Goal: Browse casually

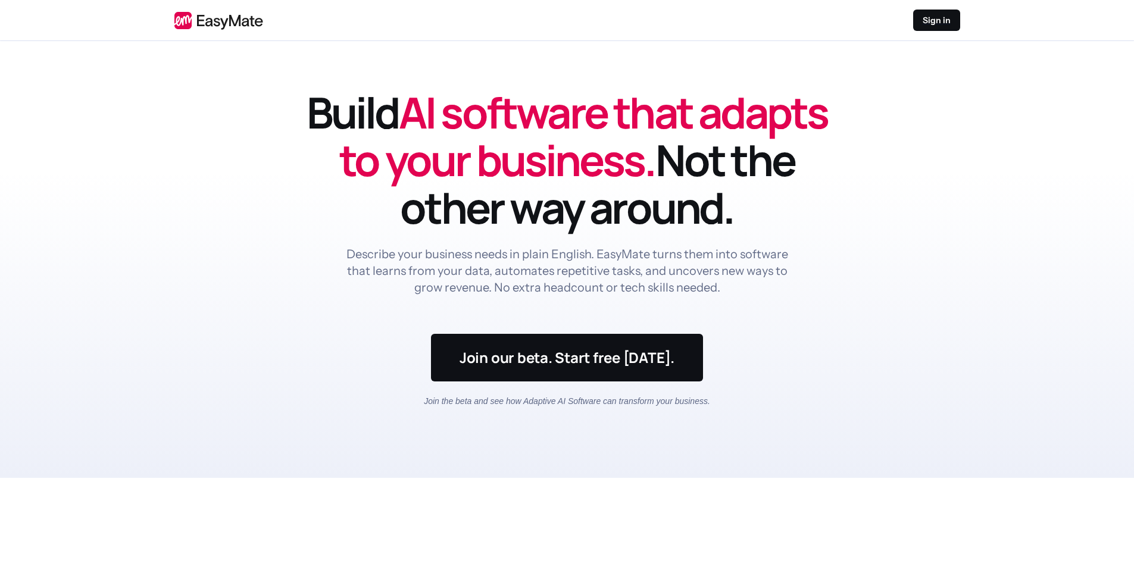
click at [633, 214] on h1 "Build AI software that adapts to your business. Not the other way around." at bounding box center [567, 160] width 524 height 143
click at [668, 212] on h1 "Build AI software that adapts to your business. Not the other way around." at bounding box center [567, 160] width 524 height 143
click at [862, 275] on header "Build AI software that adapts to your business. Not the other way around. Descr…" at bounding box center [567, 259] width 1134 height 437
click at [864, 252] on header "Build AI software that adapts to your business. Not the other way around. Descr…" at bounding box center [567, 259] width 1134 height 437
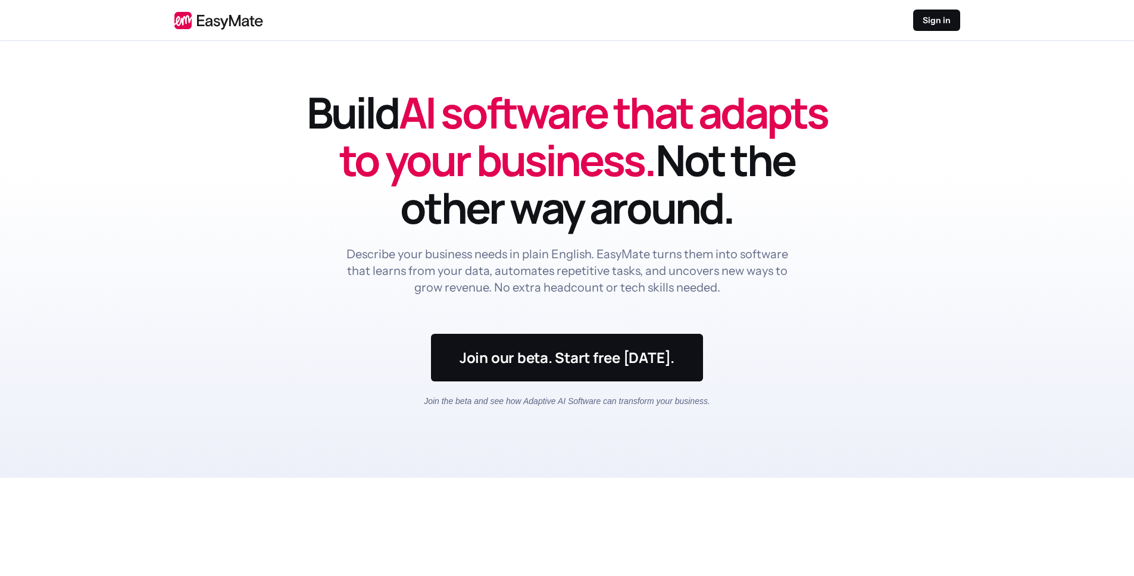
click at [765, 204] on h1 "Build AI software that adapts to your business. Not the other way around." at bounding box center [567, 160] width 524 height 143
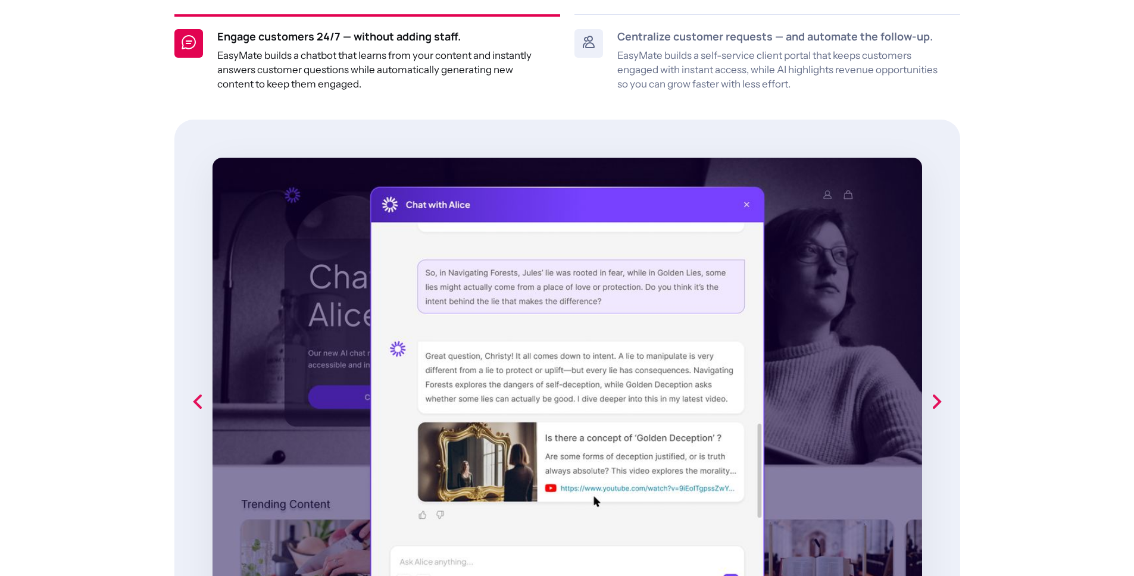
scroll to position [869, 0]
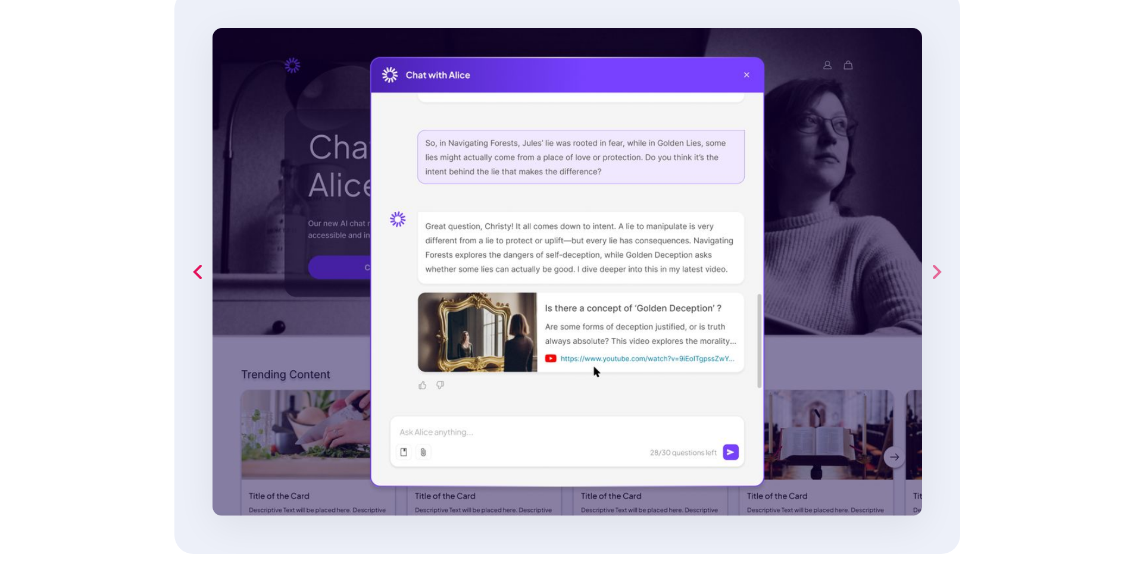
click at [939, 269] on icon "next slide" at bounding box center [936, 272] width 24 height 24
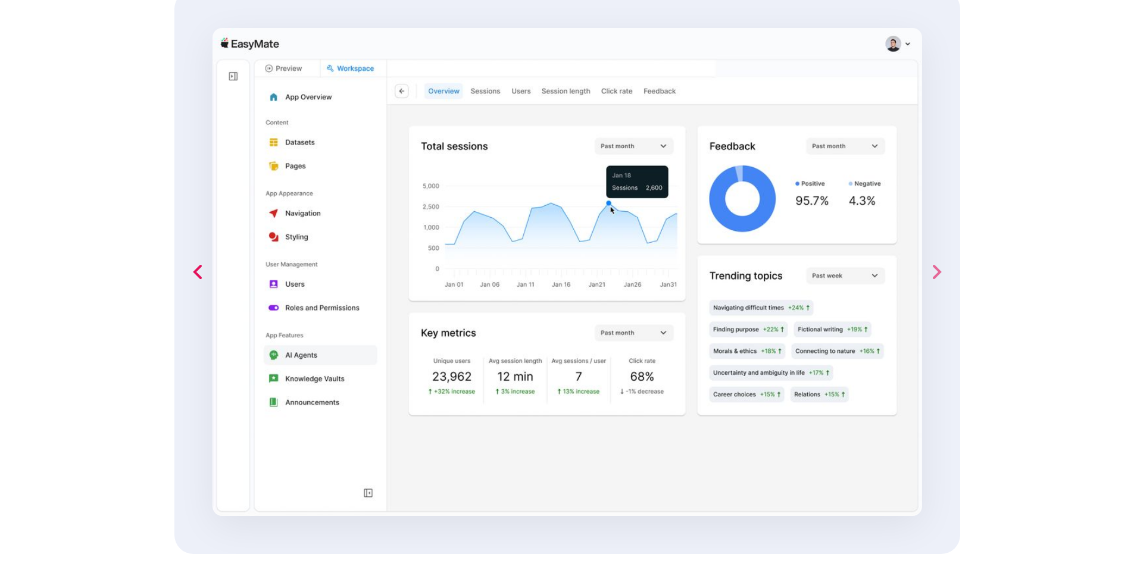
click at [939, 269] on icon "next slide" at bounding box center [936, 272] width 24 height 24
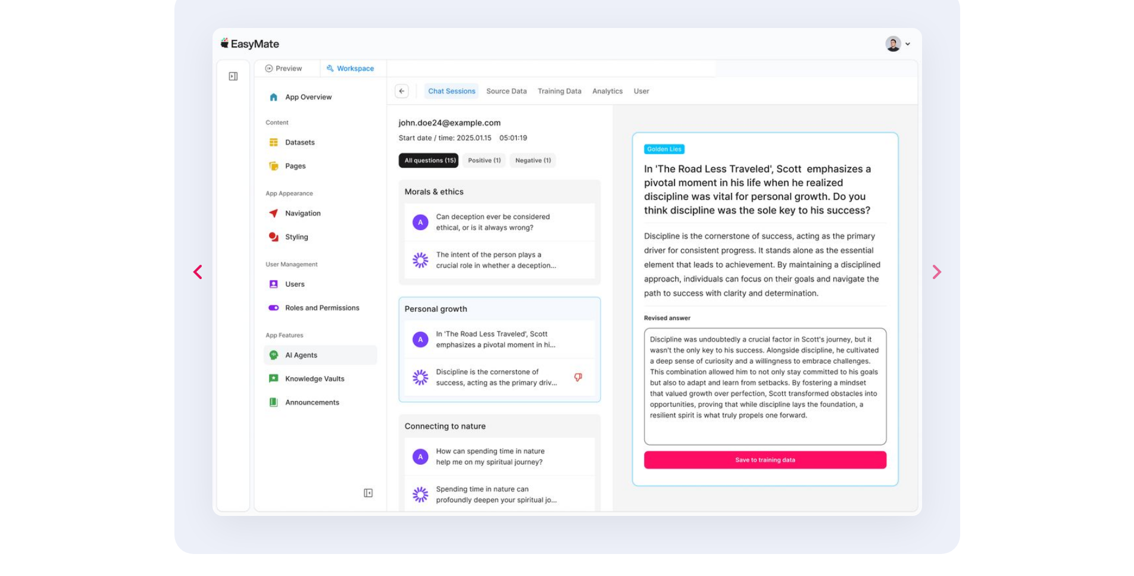
click at [939, 269] on icon "next slide" at bounding box center [936, 272] width 24 height 24
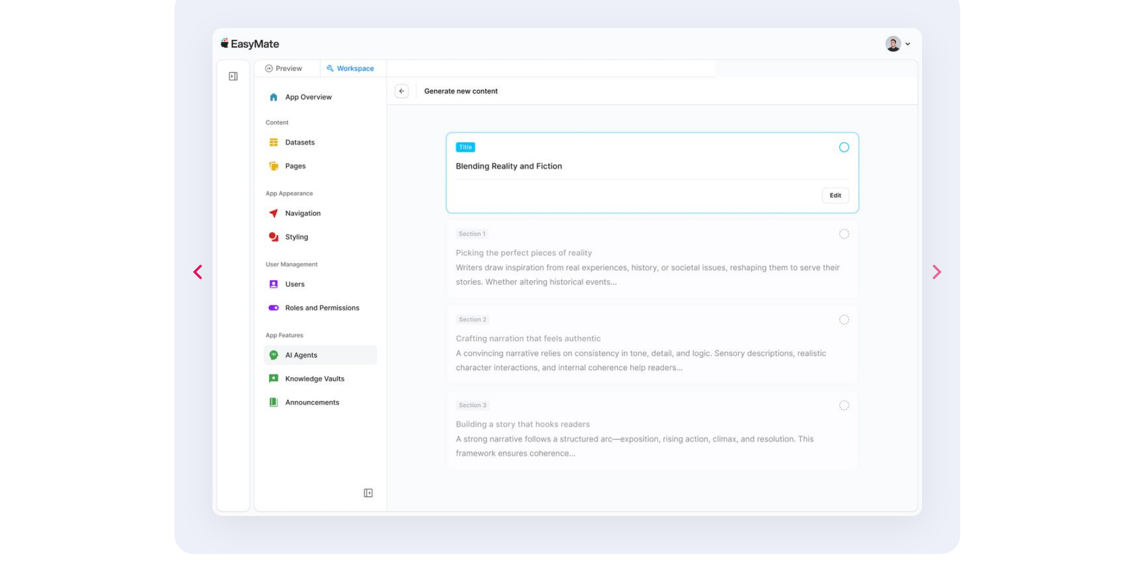
click at [939, 269] on icon "next slide" at bounding box center [936, 272] width 24 height 24
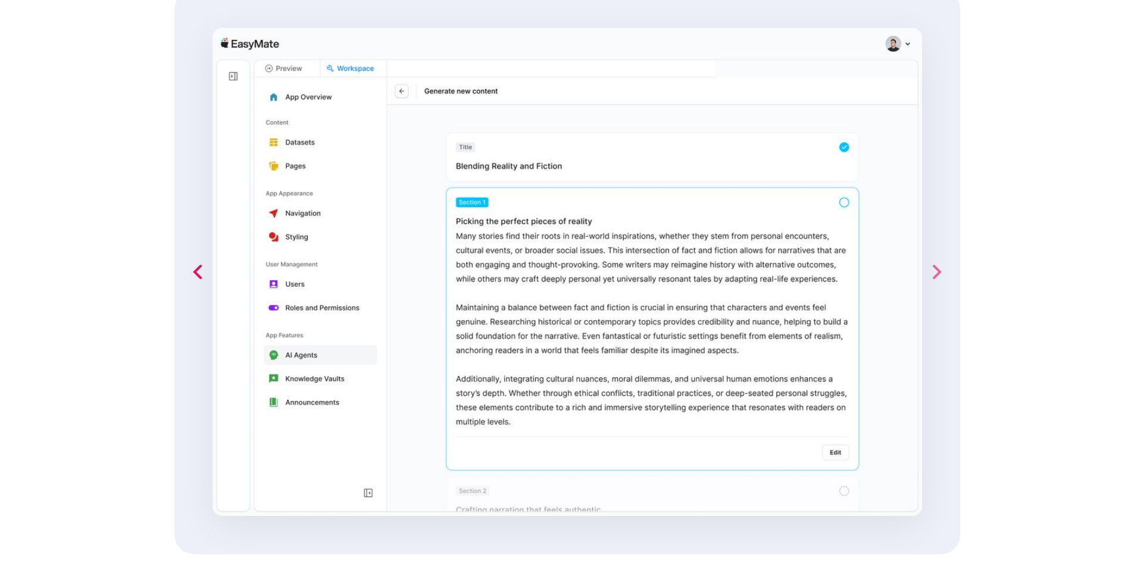
click at [939, 269] on icon "next slide" at bounding box center [936, 272] width 24 height 24
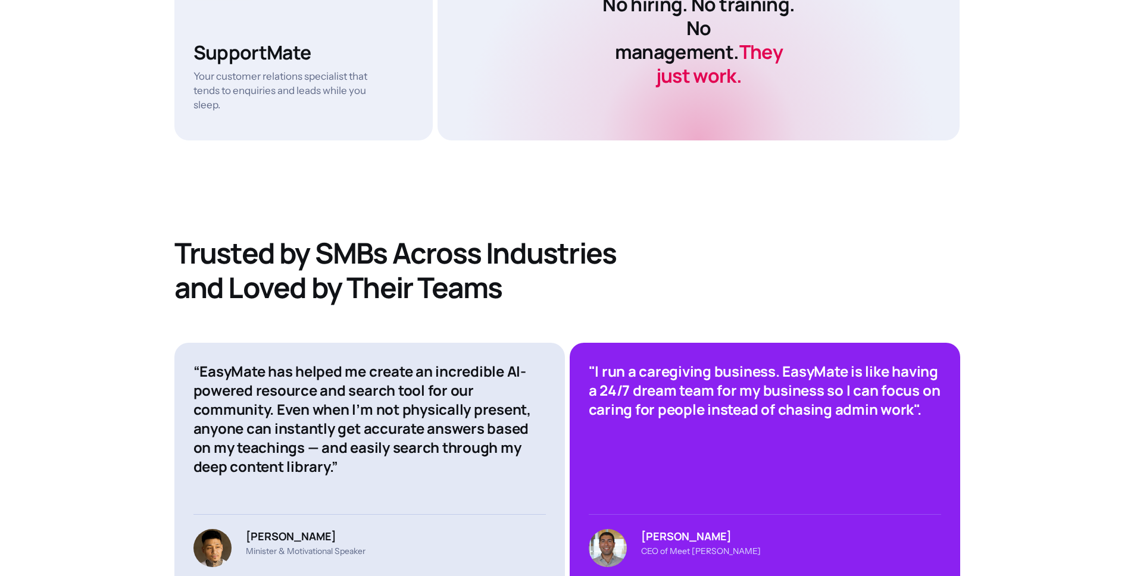
scroll to position [4271, 0]
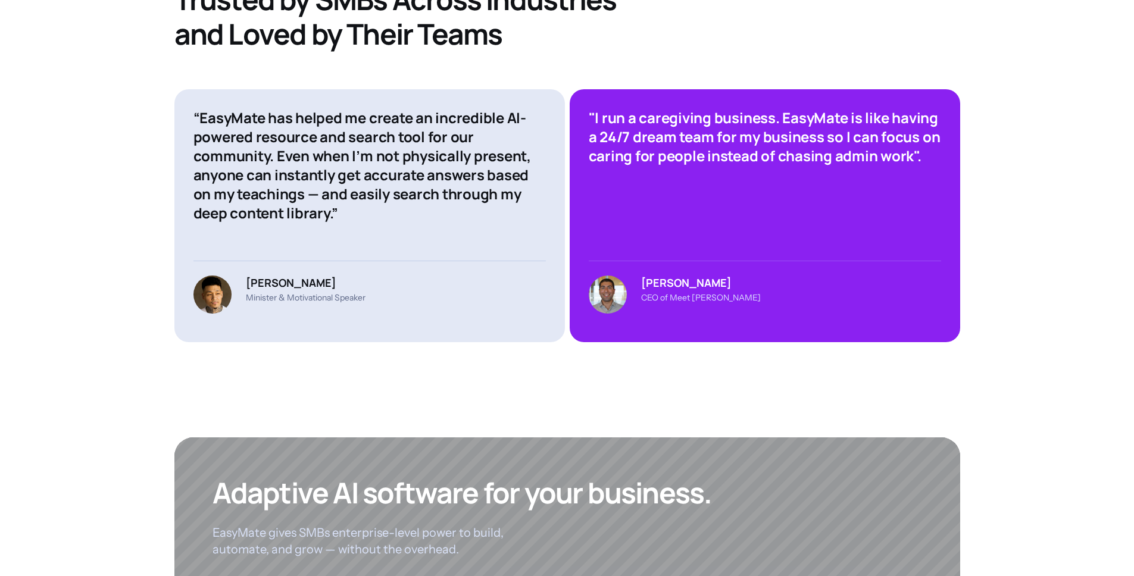
click at [685, 108] on h4 ""I run a caregiving business. EasyMate is like having a 24/7 dream team for my …" at bounding box center [765, 136] width 352 height 57
click at [842, 112] on h4 ""I run a caregiving business. EasyMate is like having a 24/7 dream team for my …" at bounding box center [765, 136] width 352 height 57
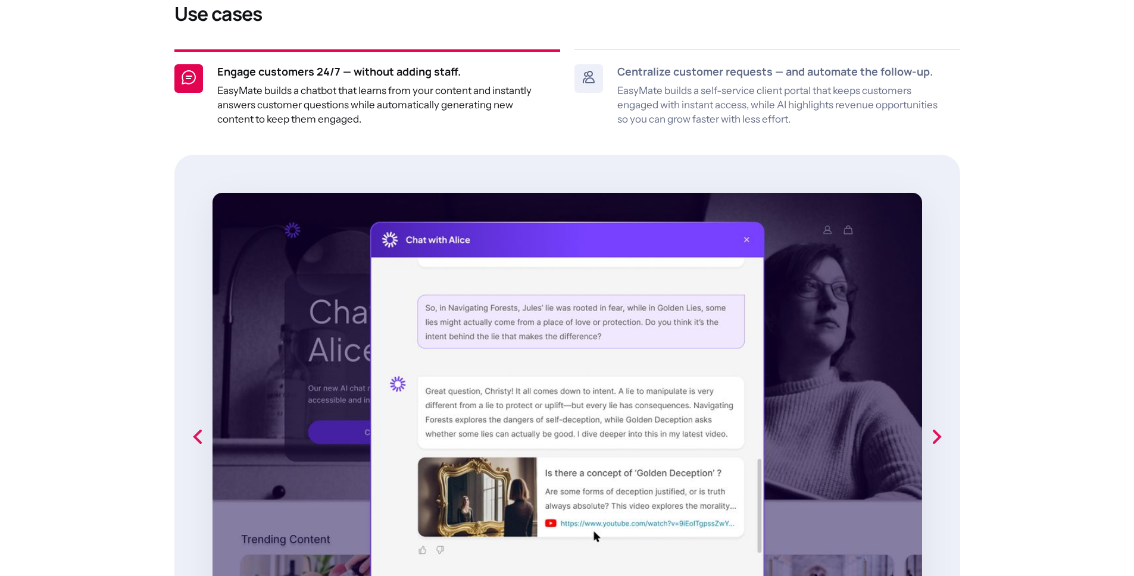
scroll to position [728, 0]
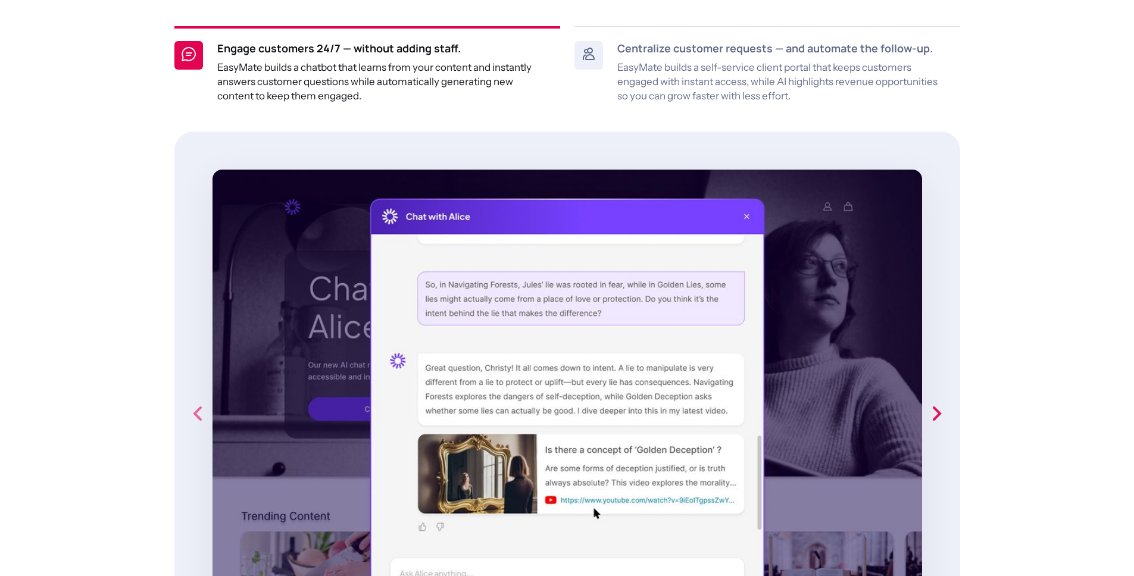
click at [189, 405] on icon "previous slide" at bounding box center [198, 414] width 24 height 24
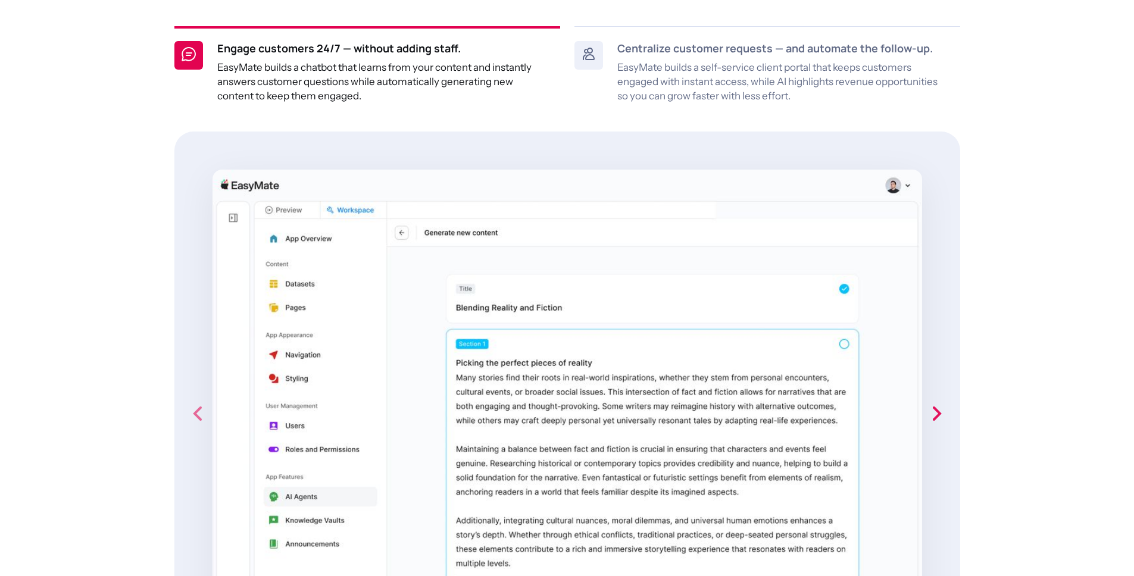
click at [189, 405] on icon "previous slide" at bounding box center [198, 414] width 24 height 24
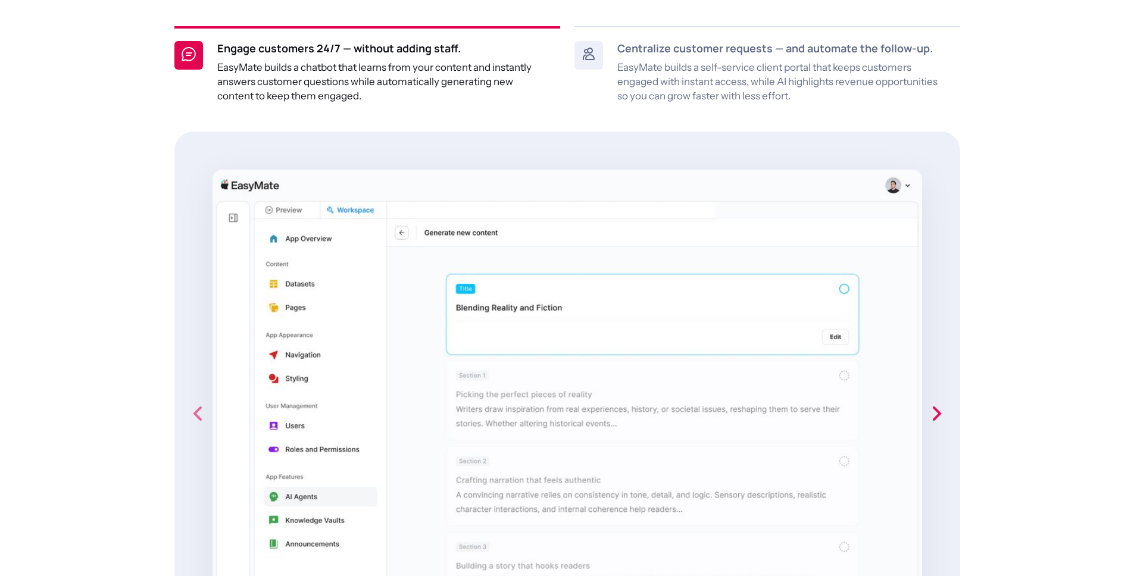
click at [191, 404] on icon "previous slide" at bounding box center [198, 414] width 24 height 24
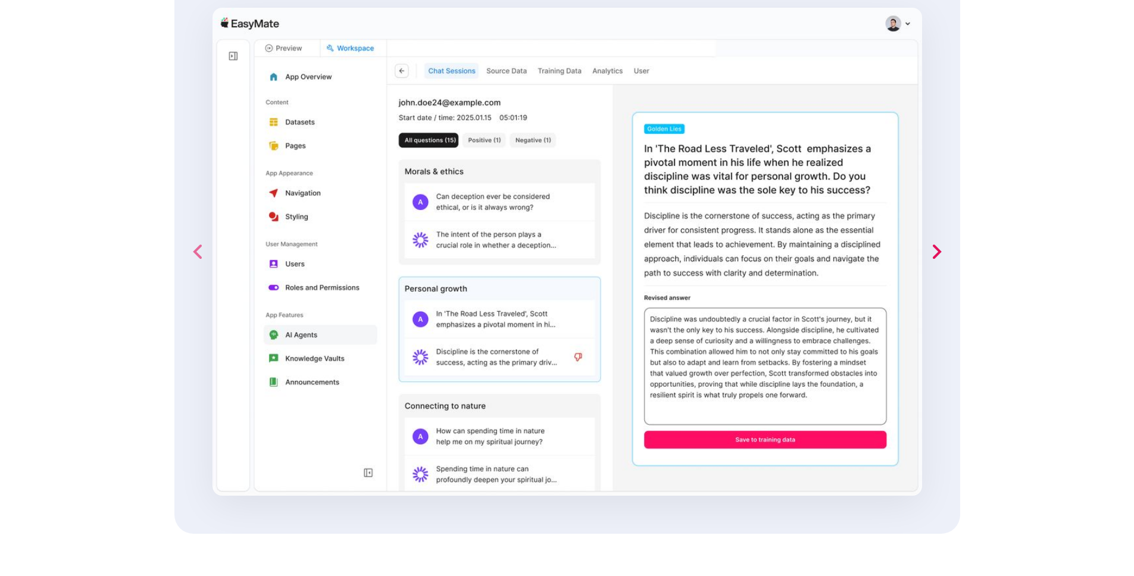
scroll to position [897, 0]
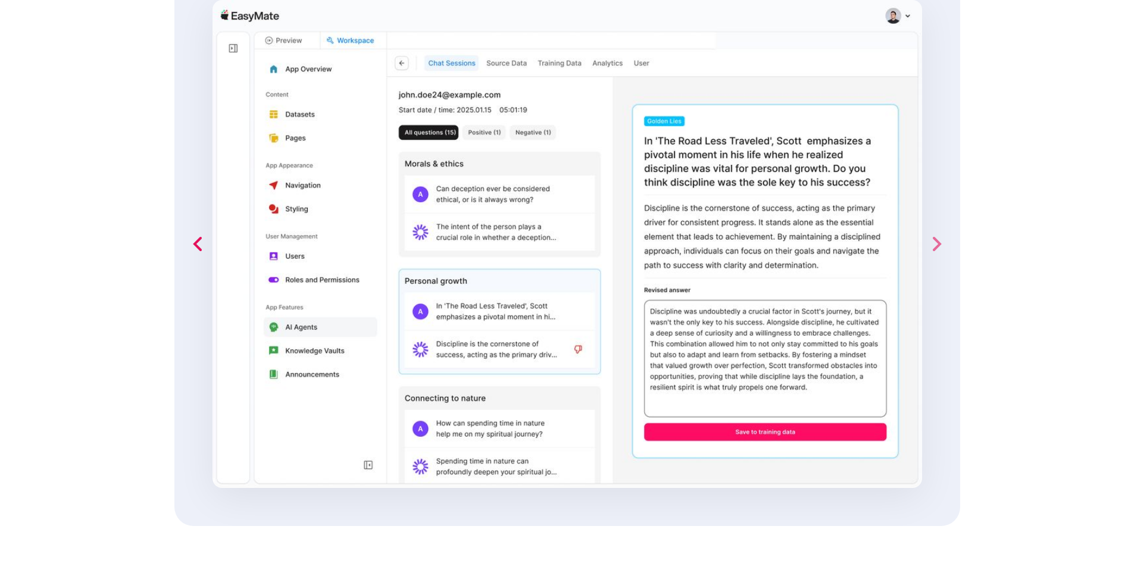
click at [933, 231] on div "next slide" at bounding box center [936, 244] width 48 height 564
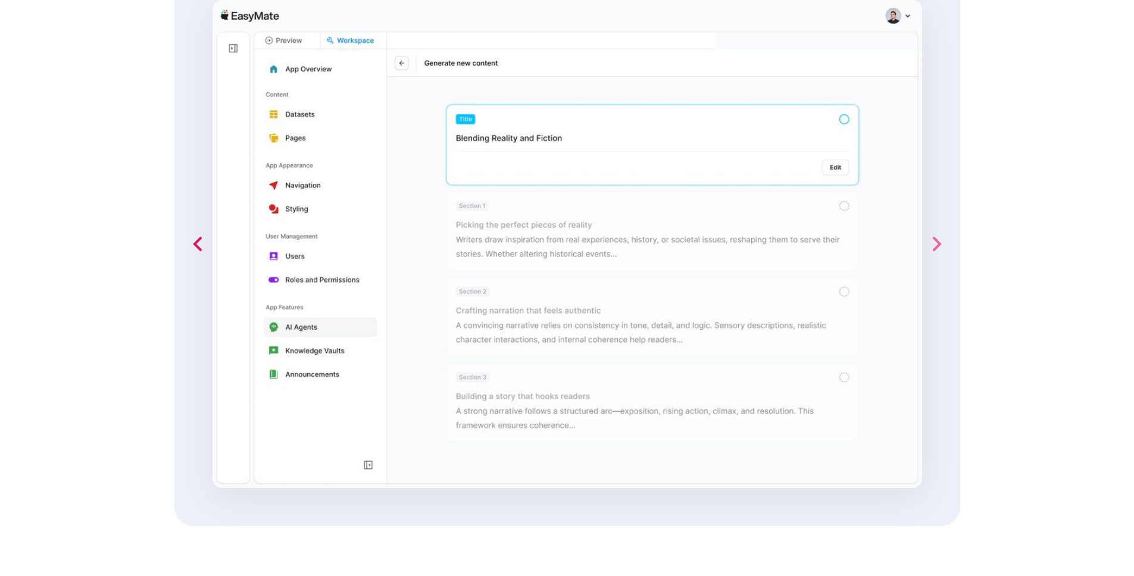
click at [939, 243] on icon "next slide" at bounding box center [937, 244] width 9 height 14
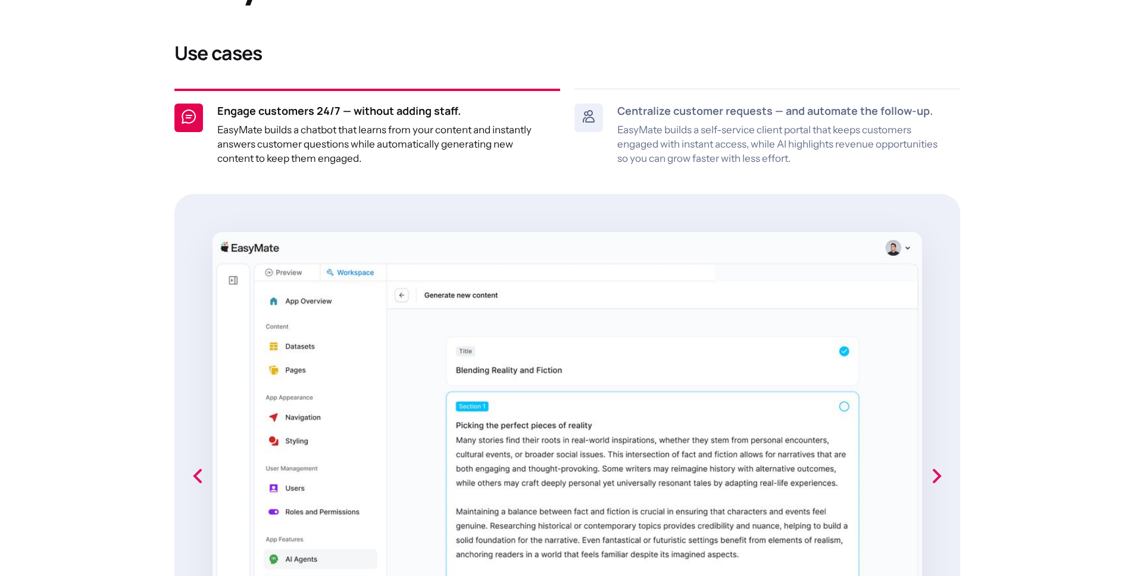
scroll to position [421, 0]
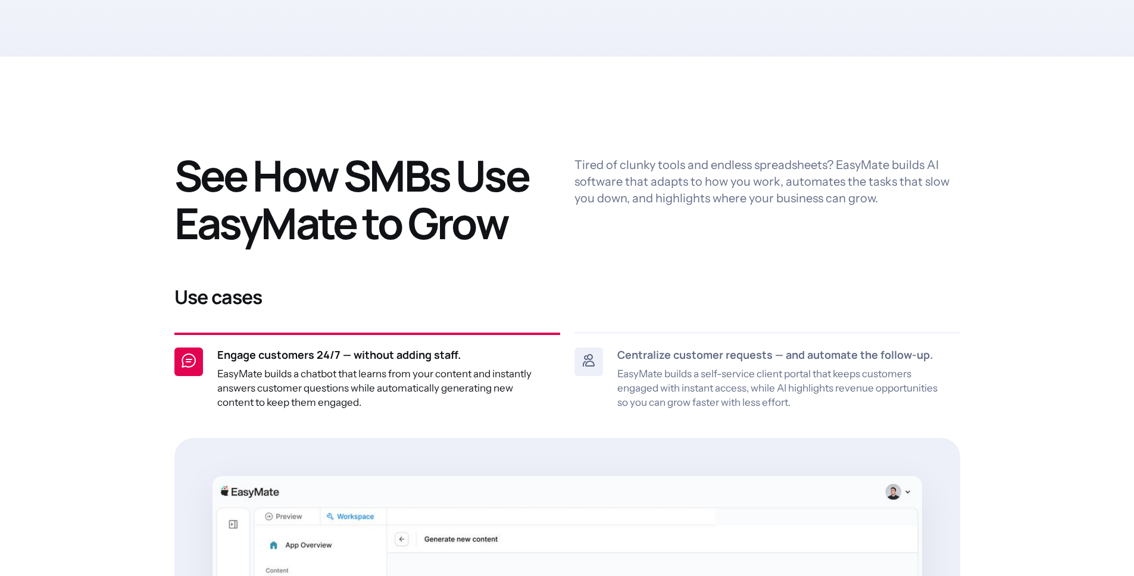
click at [712, 164] on p "Tired of clunky tools and endless spreadsheets? EasyMate builds AI software tha…" at bounding box center [767, 182] width 386 height 50
drag, startPoint x: 682, startPoint y: 167, endPoint x: 618, endPoint y: 168, distance: 63.7
click at [618, 168] on p "Tired of clunky tools and endless spreadsheets? EasyMate builds AI software tha…" at bounding box center [767, 182] width 386 height 50
click at [787, 214] on div "Tired of clunky tools and endless spreadsheets? EasyMate builds AI software tha…" at bounding box center [767, 199] width 386 height 95
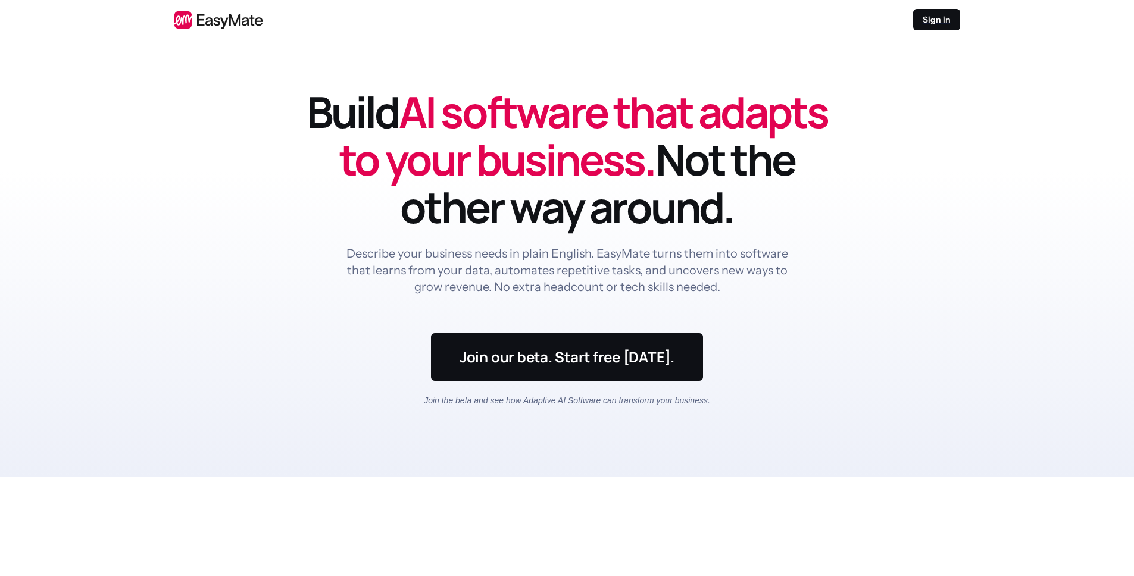
scroll to position [0, 0]
